Goal: Transaction & Acquisition: Subscribe to service/newsletter

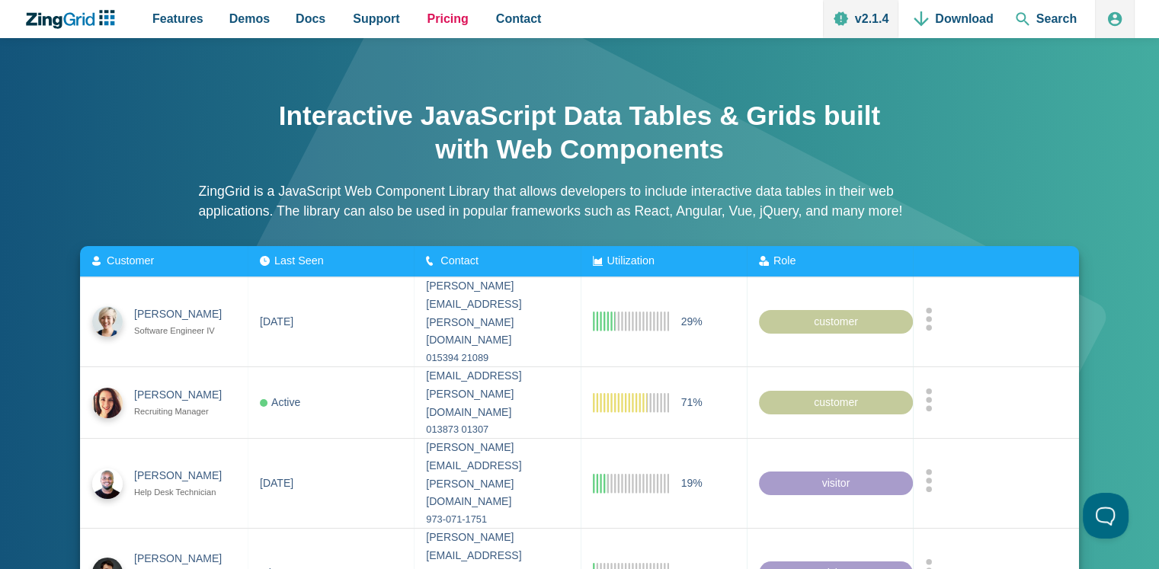
click at [428, 23] on span "Pricing" at bounding box center [447, 18] width 41 height 21
